Goal: Information Seeking & Learning: Learn about a topic

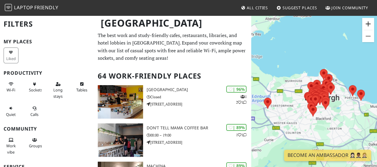
click at [365, 24] on button "Zoom in" at bounding box center [368, 24] width 12 height 12
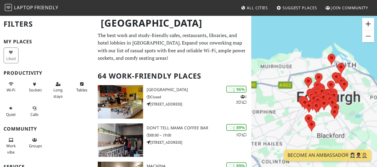
click at [365, 24] on button "Zoom in" at bounding box center [368, 24] width 12 height 12
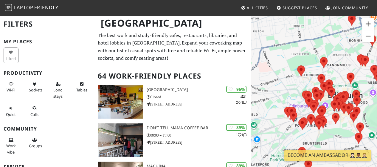
click at [365, 24] on button "Zoom in" at bounding box center [368, 24] width 12 height 12
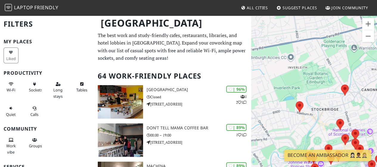
drag, startPoint x: 286, startPoint y: 68, endPoint x: 297, endPoint y: 126, distance: 59.2
click at [297, 126] on div "To navigate, press the arrow keys." at bounding box center [314, 98] width 126 height 167
click at [367, 35] on button "Zoom out" at bounding box center [368, 36] width 12 height 12
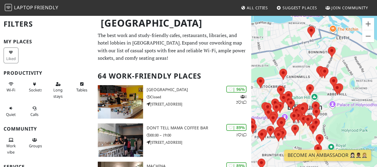
drag, startPoint x: 330, startPoint y: 128, endPoint x: 282, endPoint y: 111, distance: 50.4
click at [282, 111] on img at bounding box center [280, 107] width 8 height 11
click at [369, 23] on button "Zoom in" at bounding box center [368, 24] width 12 height 12
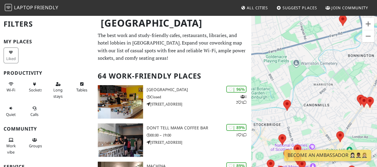
drag, startPoint x: 294, startPoint y: 58, endPoint x: 329, endPoint y: 108, distance: 61.6
click at [329, 108] on div "To navigate, press the arrow keys." at bounding box center [314, 98] width 126 height 167
click at [369, 21] on button "Zoom in" at bounding box center [368, 24] width 12 height 12
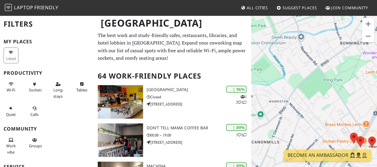
drag, startPoint x: 343, startPoint y: 70, endPoint x: 289, endPoint y: 102, distance: 62.6
click at [289, 102] on div "To navigate, press the arrow keys." at bounding box center [314, 98] width 126 height 167
click at [369, 23] on button "Zoom in" at bounding box center [368, 24] width 12 height 12
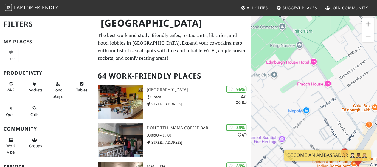
drag, startPoint x: 334, startPoint y: 92, endPoint x: 282, endPoint y: 61, distance: 60.8
click at [282, 61] on div "To navigate, press the arrow keys." at bounding box center [314, 98] width 126 height 167
click at [367, 36] on button "Zoom out" at bounding box center [368, 36] width 12 height 12
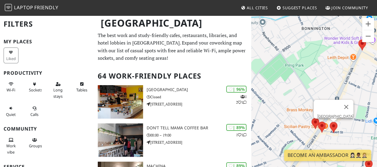
click at [330, 122] on area at bounding box center [330, 122] width 0 height 0
click at [325, 114] on link "Santosa Wellness Centre" at bounding box center [335, 116] width 36 height 4
click at [318, 121] on area at bounding box center [318, 121] width 0 height 0
click at [320, 114] on link "Word Of Mouth" at bounding box center [323, 116] width 25 height 4
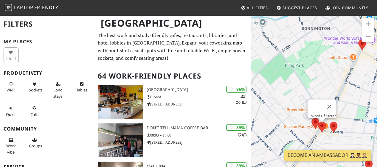
click at [368, 36] on button "Zoom out" at bounding box center [368, 36] width 12 height 12
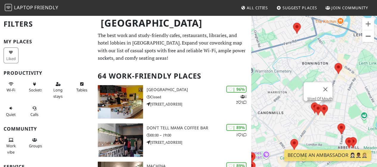
click at [368, 36] on button "Zoom out" at bounding box center [368, 36] width 12 height 12
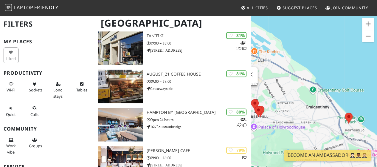
scroll to position [429, 0]
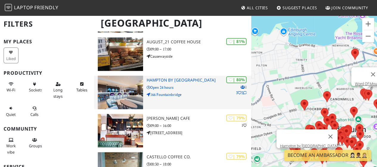
click at [208, 93] on p "166 Fountainbridge" at bounding box center [199, 94] width 105 height 6
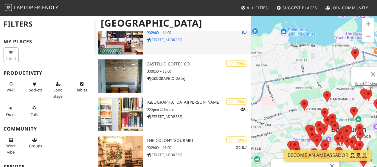
scroll to position [560, 0]
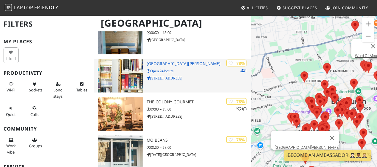
click at [195, 81] on div "| 78% 1 Edinburgh Napier University Library Open 24 hours 10 Colinton Road" at bounding box center [199, 75] width 105 height 33
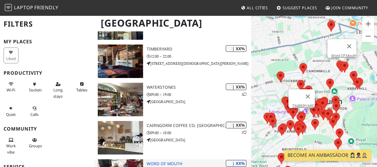
scroll to position [2280, 0]
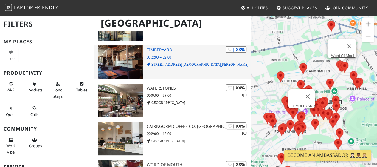
click at [193, 57] on p "12:00 – 22:00" at bounding box center [199, 57] width 105 height 6
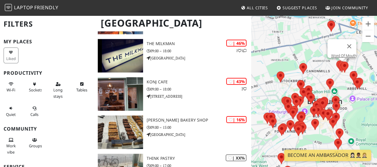
scroll to position [1827, 0]
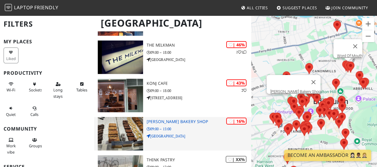
click at [194, 122] on h3 "Söderberg Bakery Shop" at bounding box center [199, 121] width 105 height 5
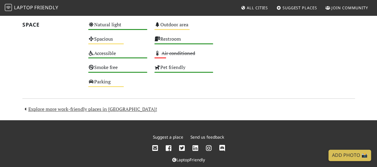
scroll to position [374, 0]
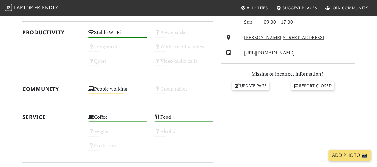
scroll to position [217, 0]
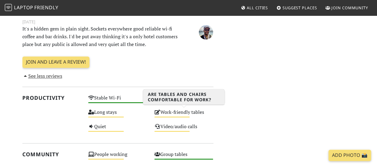
scroll to position [310, 0]
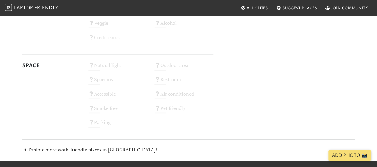
scroll to position [369, 0]
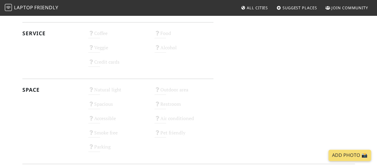
scroll to position [298, 0]
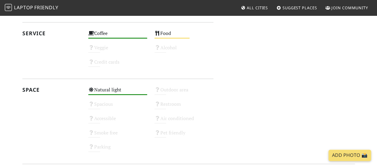
scroll to position [301, 0]
